Goal: Information Seeking & Learning: Stay updated

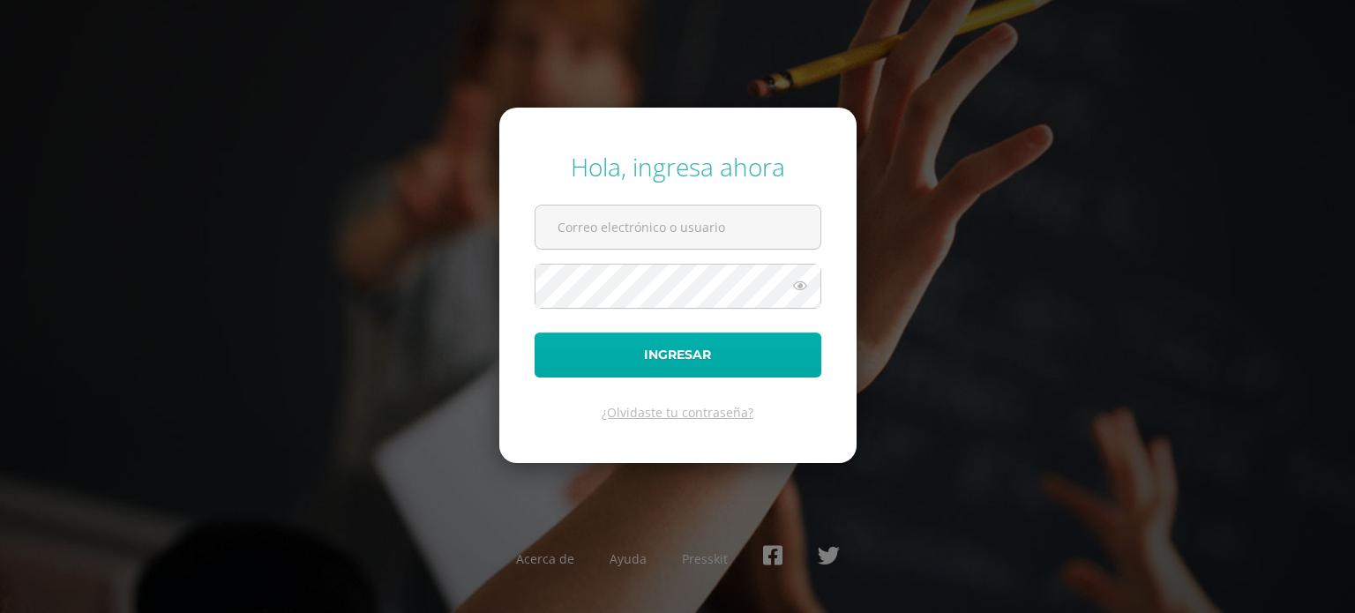
type input "[EMAIL_ADDRESS][DOMAIN_NAME]"
click at [642, 348] on button "Ingresar" at bounding box center [678, 355] width 287 height 45
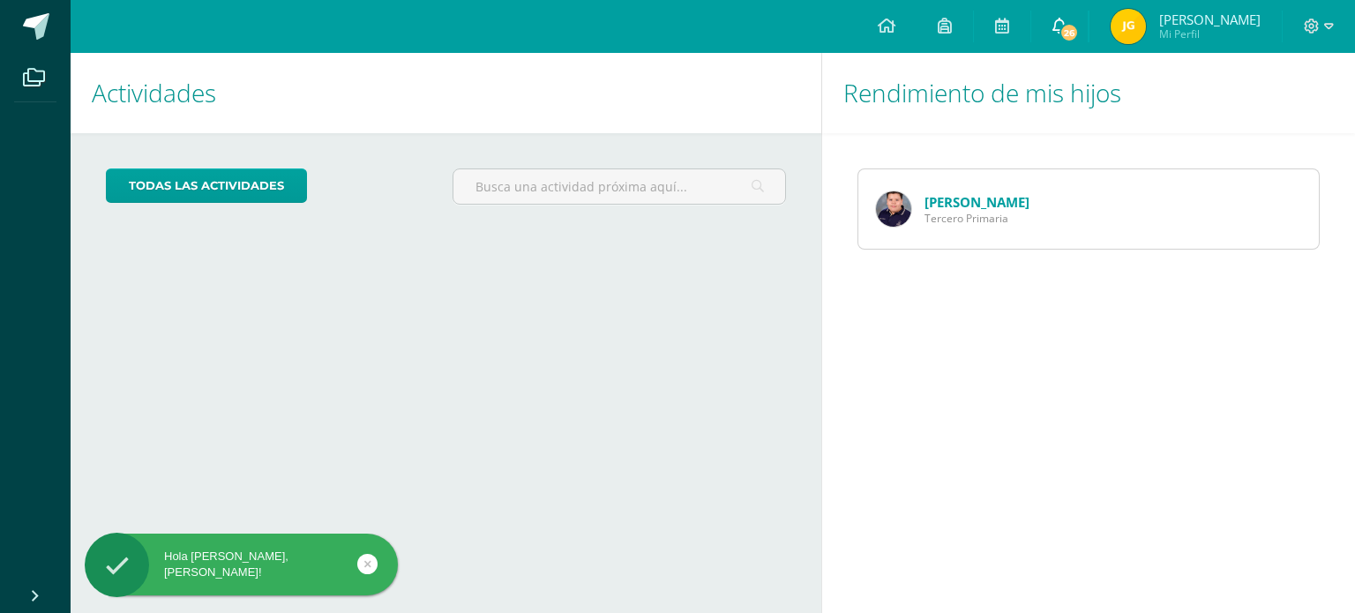
click at [1088, 20] on link "26" at bounding box center [1059, 26] width 56 height 53
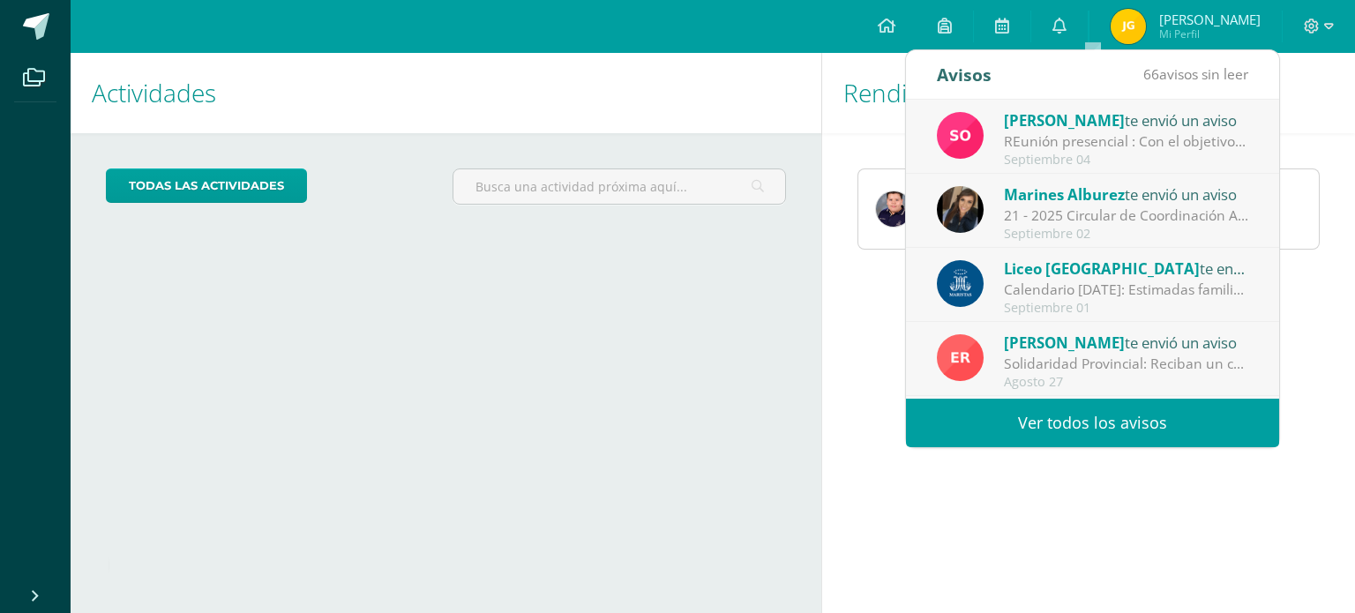
click at [1113, 123] on div "Sonia Ascencio te envió un aviso" at bounding box center [1126, 119] width 245 height 23
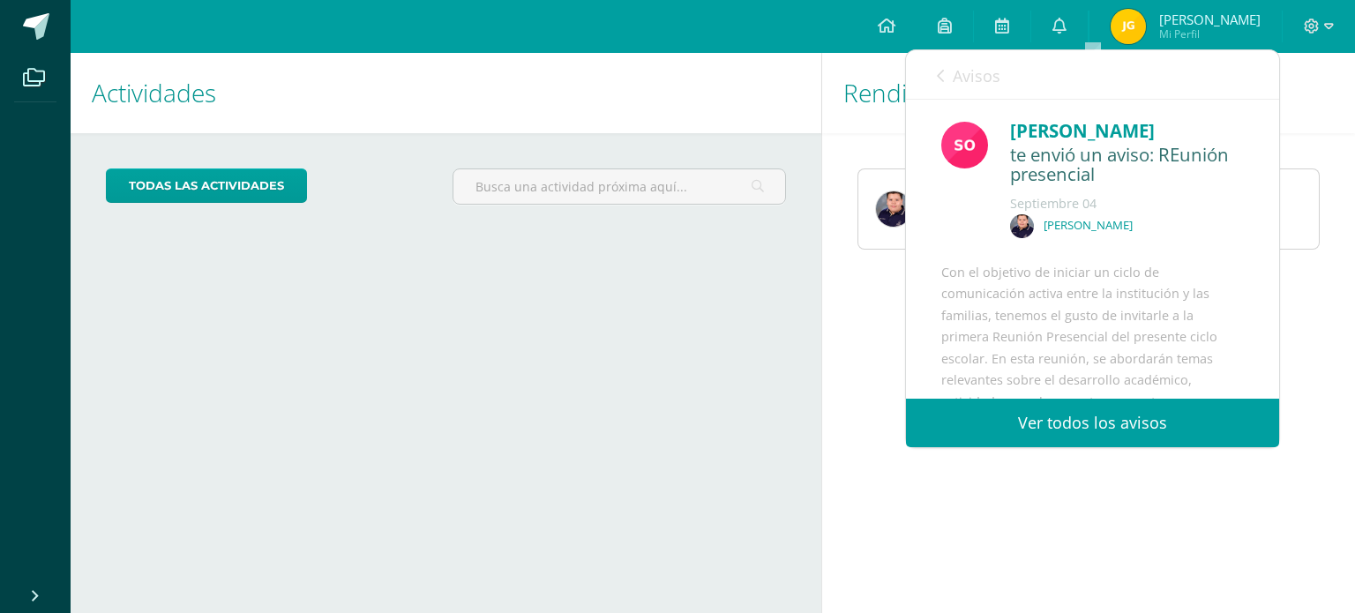
click at [1129, 431] on link "Ver todos los avisos" at bounding box center [1092, 423] width 373 height 49
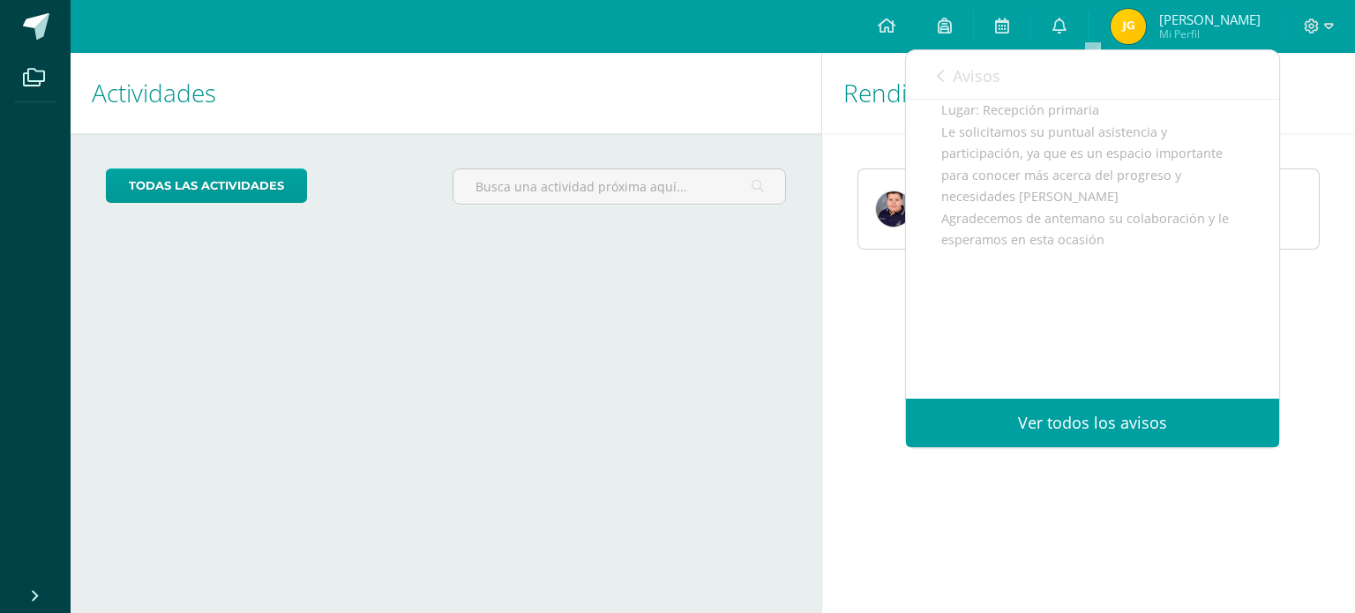
scroll to position [441, 0]
